Goal: Find specific page/section: Find specific page/section

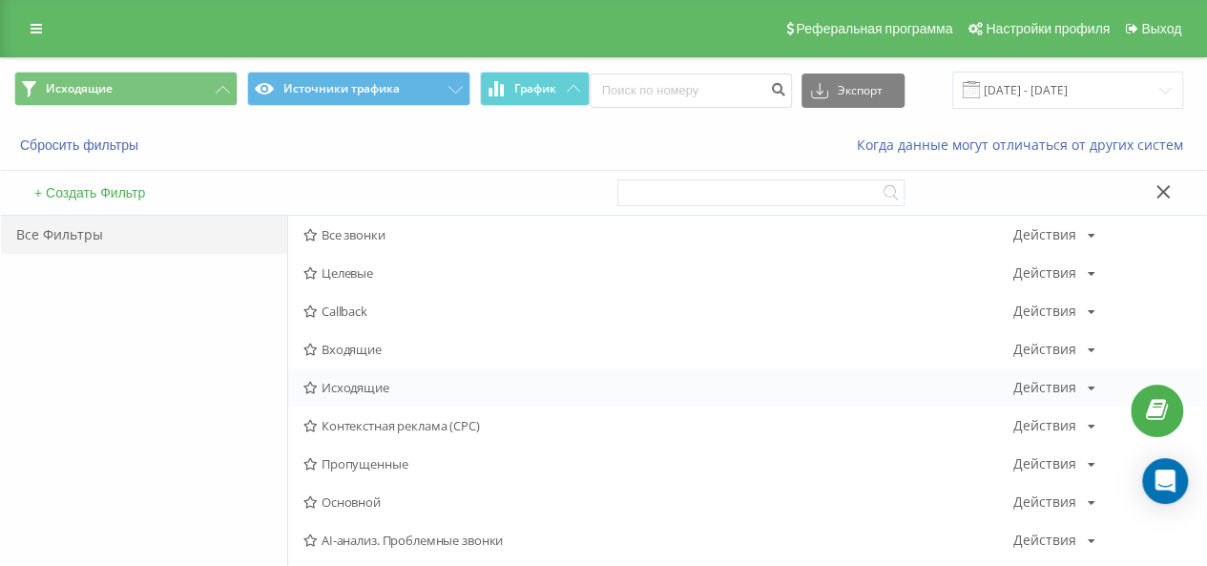
click at [375, 397] on div "Исходящие Действия Редактировать Копировать Удалить По умолчанию Поделиться" at bounding box center [747, 387] width 918 height 38
click at [378, 384] on span "Исходящие" at bounding box center [658, 387] width 710 height 13
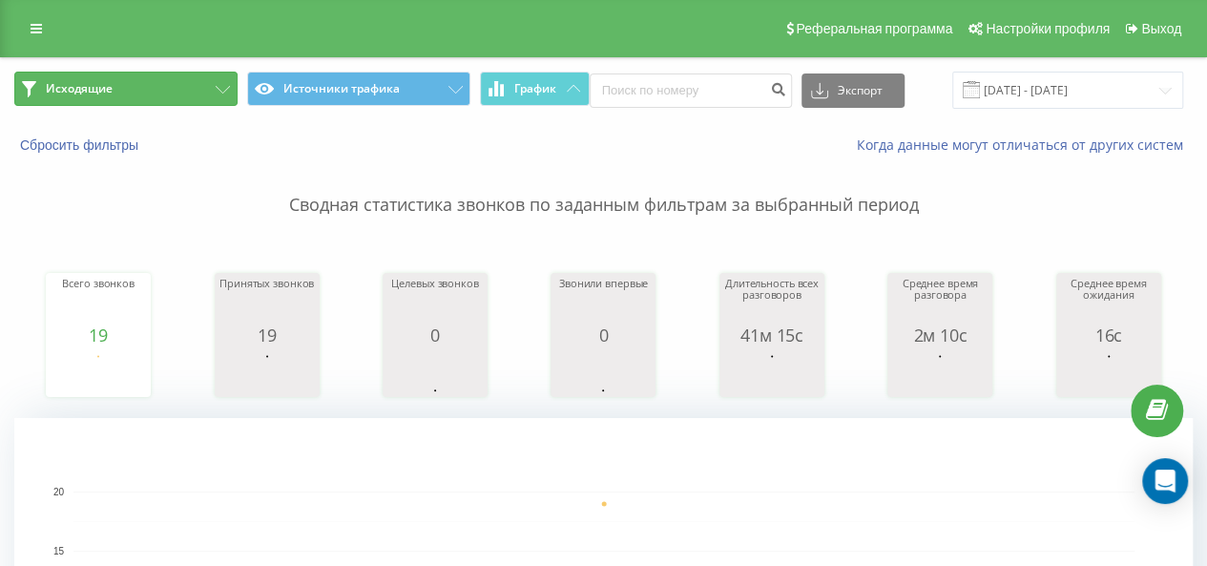
click at [218, 89] on icon at bounding box center [223, 90] width 14 height 8
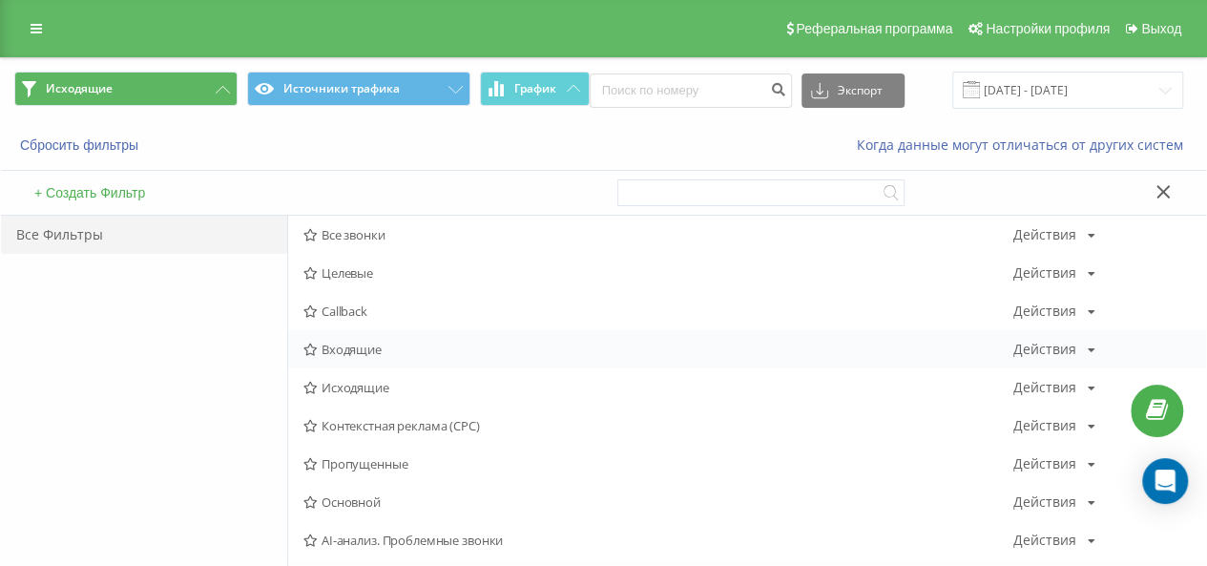
click at [359, 353] on span "Входящие" at bounding box center [658, 348] width 710 height 13
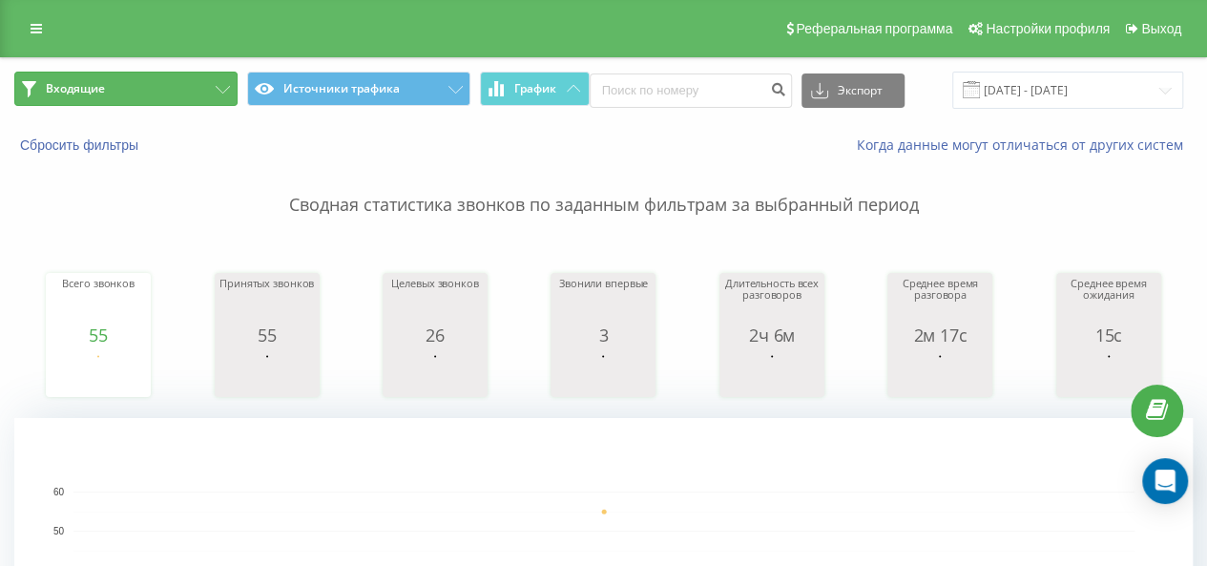
click at [229, 86] on icon at bounding box center [223, 90] width 14 height 8
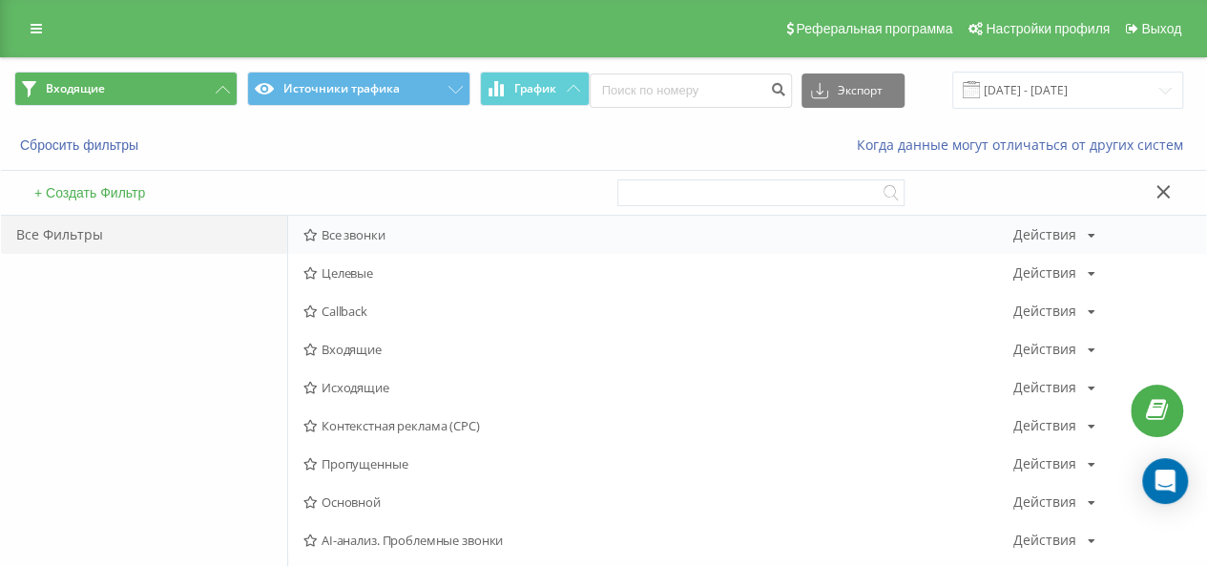
click at [361, 228] on span "Все звонки" at bounding box center [658, 234] width 710 height 13
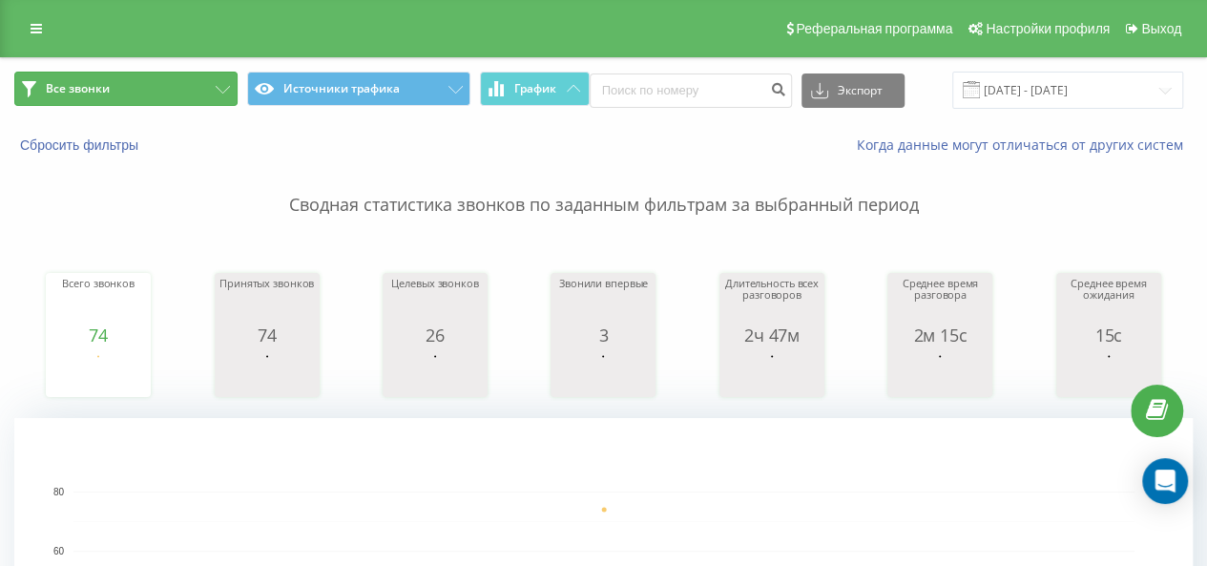
click at [170, 80] on button "Все звонки" at bounding box center [125, 89] width 223 height 34
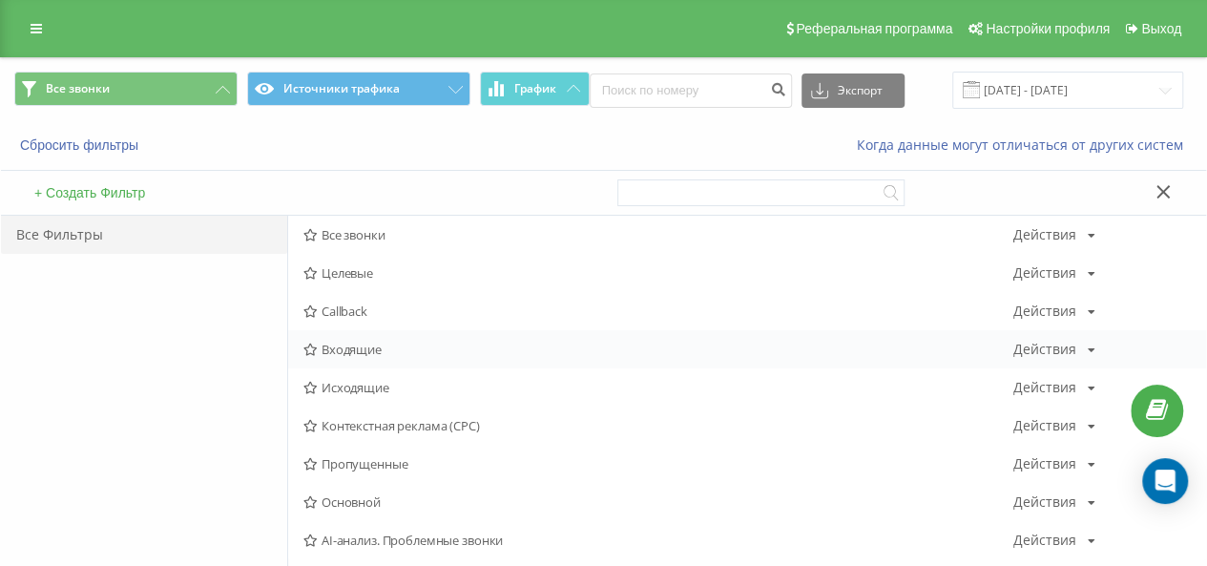
click at [357, 360] on div "Входящие Действия Редактировать Копировать Удалить По умолчанию Поделиться" at bounding box center [747, 349] width 918 height 38
click at [356, 347] on span "Входящие" at bounding box center [658, 348] width 710 height 13
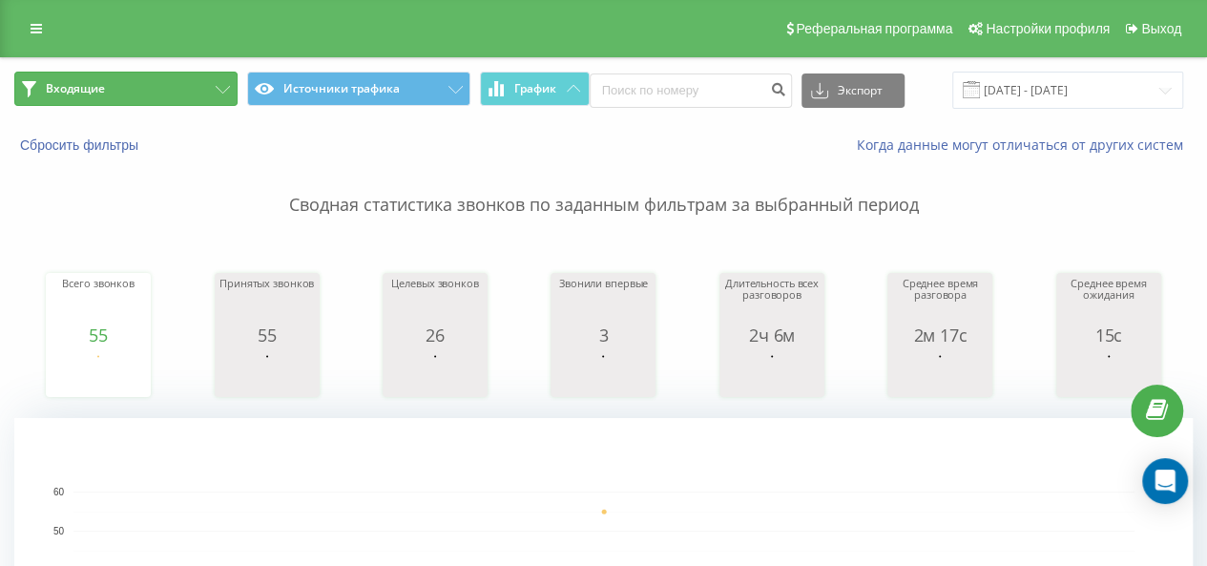
click at [217, 98] on button "Входящие" at bounding box center [125, 89] width 223 height 34
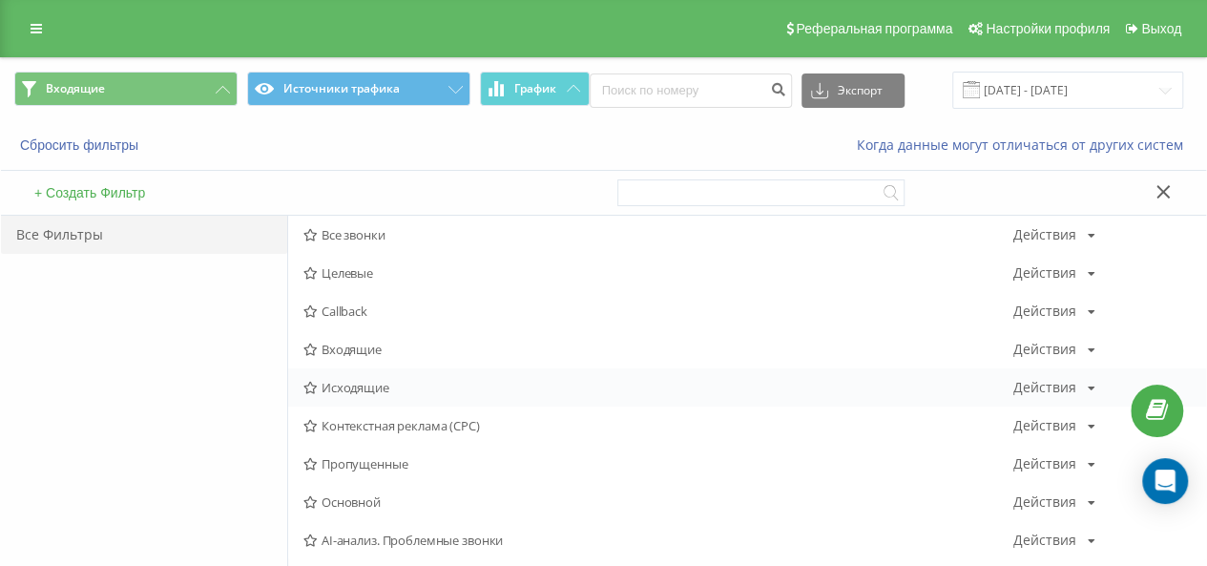
click at [378, 373] on div "Исходящие Действия Редактировать Копировать Удалить По умолчанию Поделиться" at bounding box center [747, 387] width 918 height 38
click at [382, 381] on span "Исходящие" at bounding box center [658, 387] width 710 height 13
